Goal: Use online tool/utility: Utilize a website feature to perform a specific function

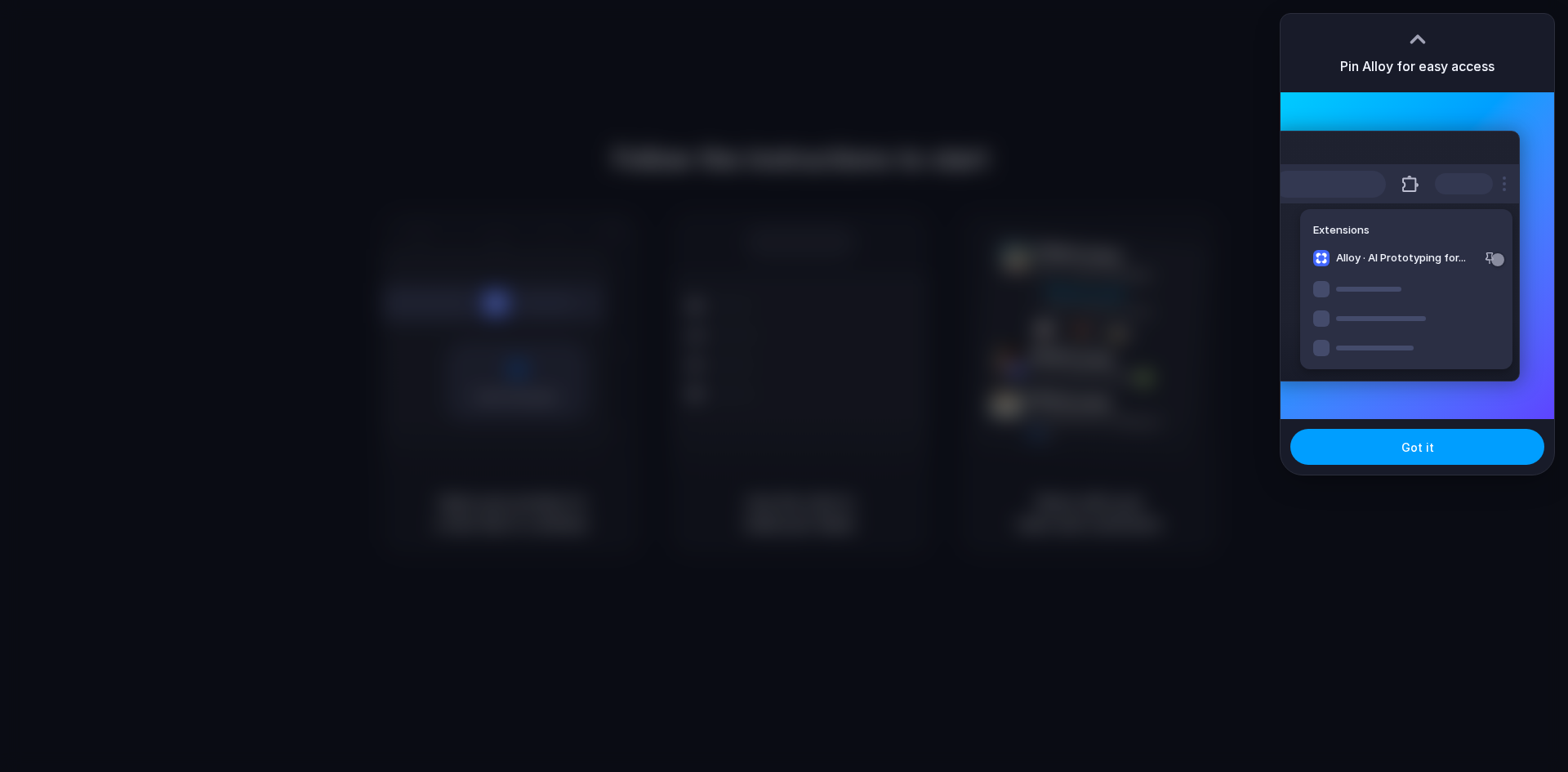
click at [1399, 457] on button "Got it" at bounding box center [1417, 447] width 254 height 36
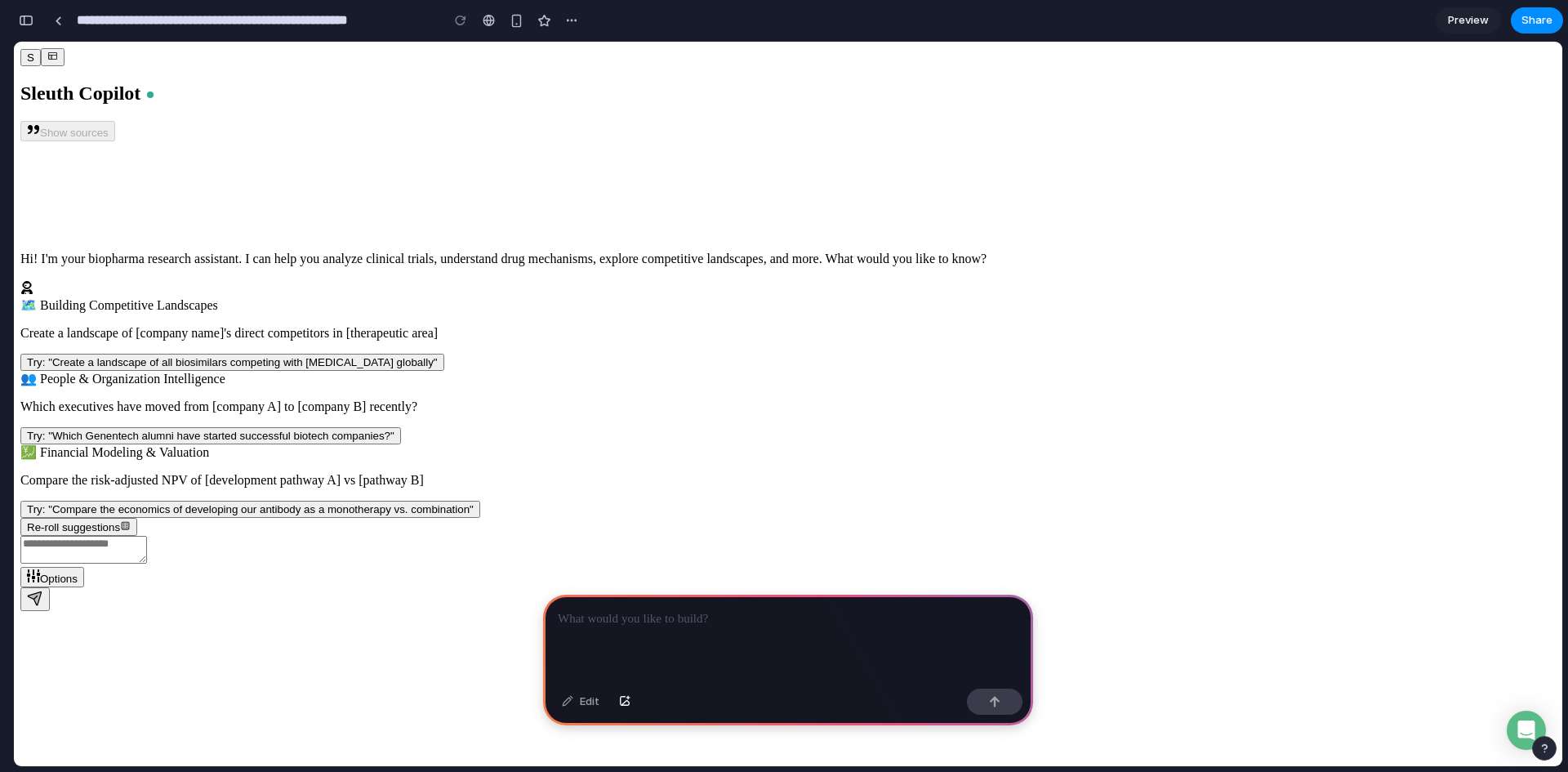
scroll to position [0, 15]
click at [380, 366] on div "🗺️ Building Competitive Landscapes Create a landscape of [company name]'s direc…" at bounding box center [788, 416] width 1535 height 238
click at [393, 297] on div "🗺️ Building Competitive Landscapes Create a landscape of [company name]'s direc…" at bounding box center [788, 334] width 1535 height 74
click at [296, 587] on div "Options" at bounding box center [788, 561] width 1535 height 51
click at [147, 564] on textarea "Chat message input" at bounding box center [84, 549] width 127 height 27
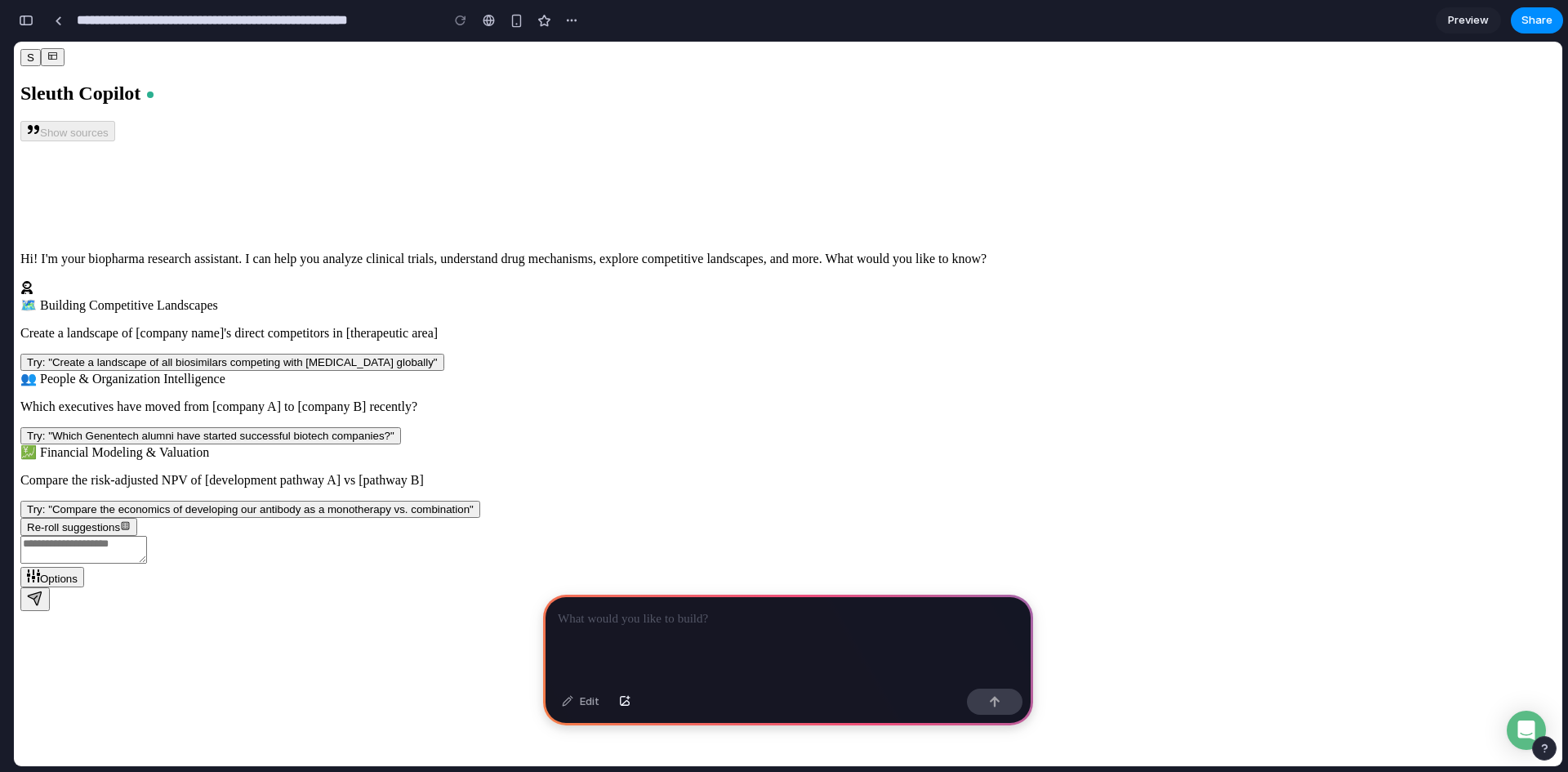
click at [302, 466] on div "Hi! I'm your biopharma research assistant. I can help you analyze clinical tria…" at bounding box center [788, 394] width 1535 height 284
click at [47, 66] on button "button" at bounding box center [53, 57] width 24 height 18
click at [602, 649] on div at bounding box center [788, 638] width 490 height 87
click at [574, 705] on div "Edit" at bounding box center [580, 702] width 54 height 27
click at [611, 627] on div at bounding box center [788, 638] width 490 height 87
